Goal: Go to known website: Go to known website

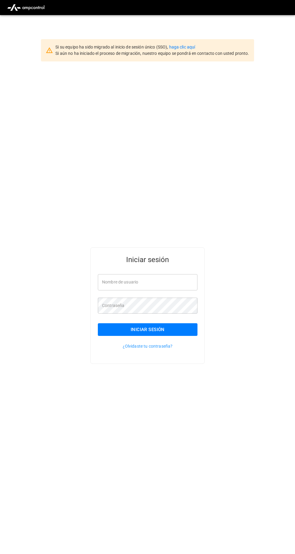
click at [186, 290] on input "Nombre de usuario" at bounding box center [148, 282] width 100 height 16
type input "**********"
